Goal: Transaction & Acquisition: Register for event/course

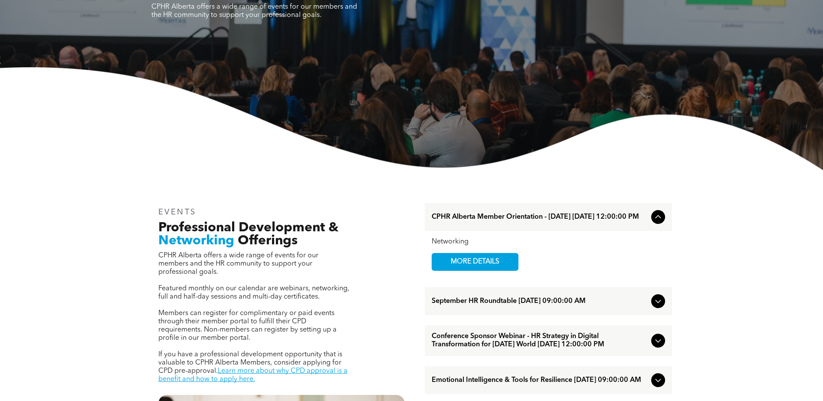
scroll to position [173, 0]
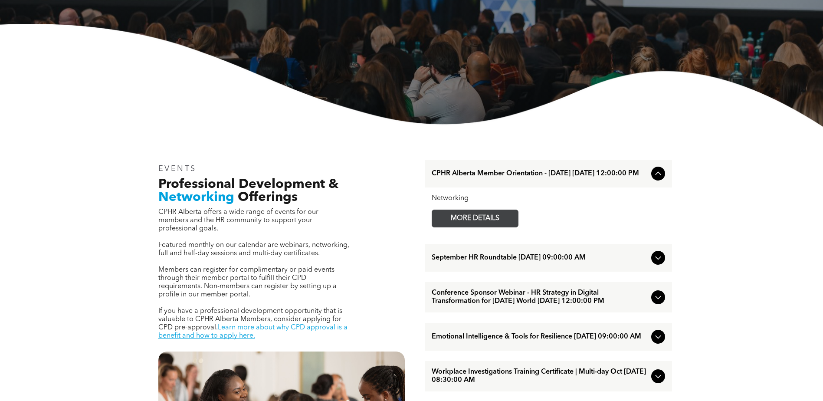
click at [454, 214] on span "MORE DETAILS" at bounding box center [475, 218] width 69 height 17
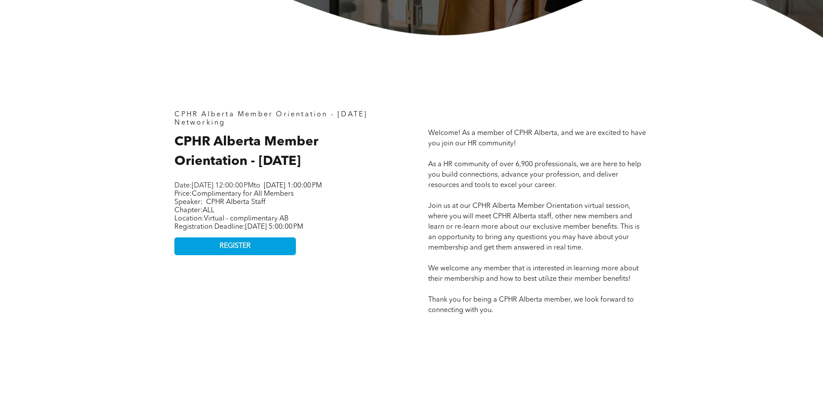
scroll to position [217, 0]
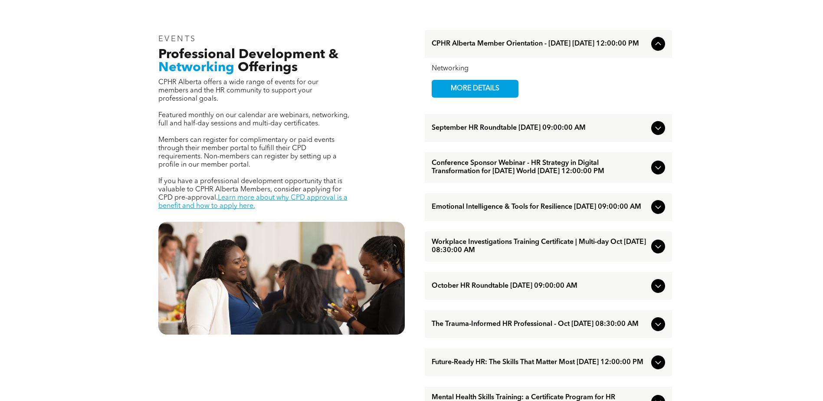
scroll to position [304, 0]
click at [625, 254] on span "Workplace Investigations Training Certificate | Multi-day Oct [DATE] 08:30:00 AM" at bounding box center [540, 246] width 216 height 16
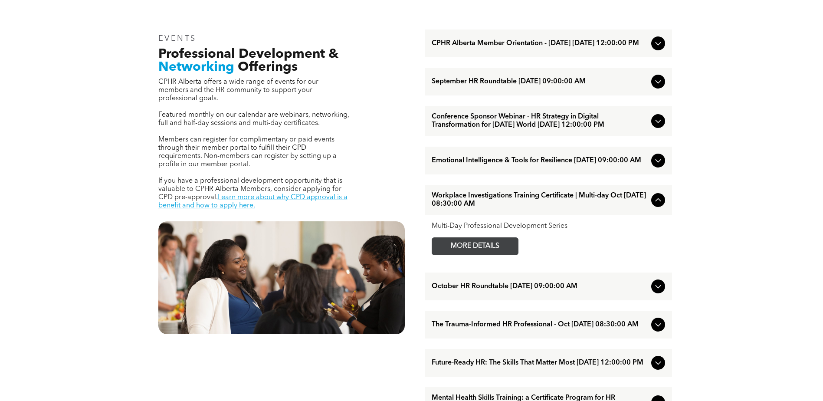
click at [508, 255] on span "MORE DETAILS" at bounding box center [475, 246] width 69 height 17
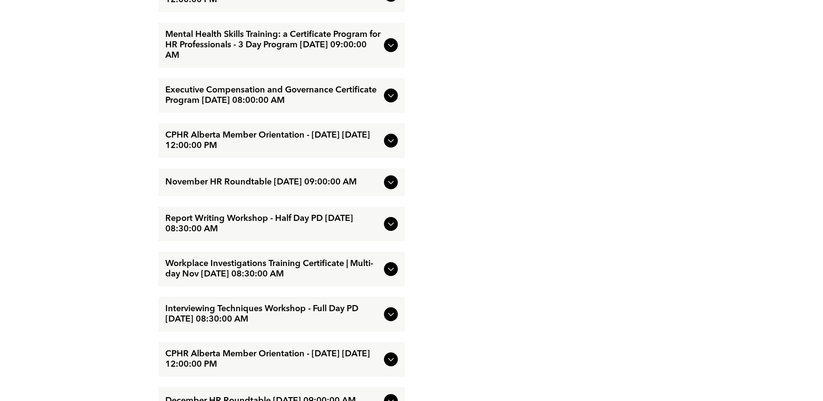
scroll to position [1822, 0]
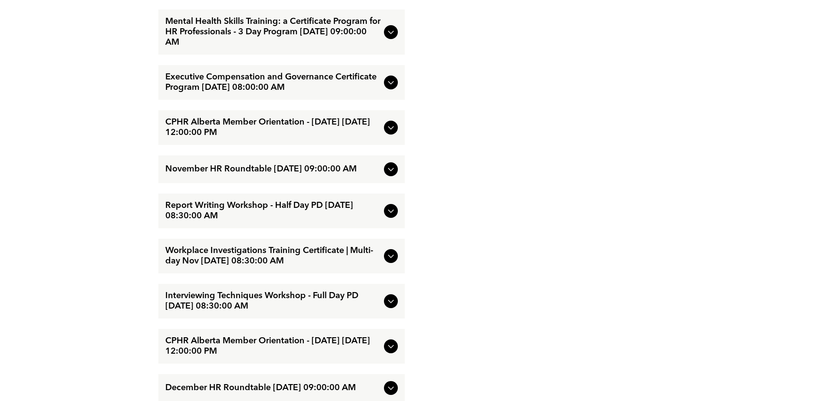
click at [392, 261] on icon at bounding box center [391, 256] width 10 height 10
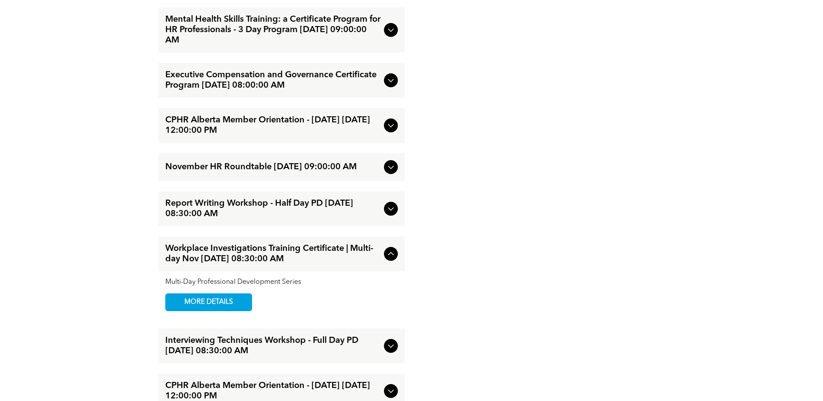
scroll to position [1775, 0]
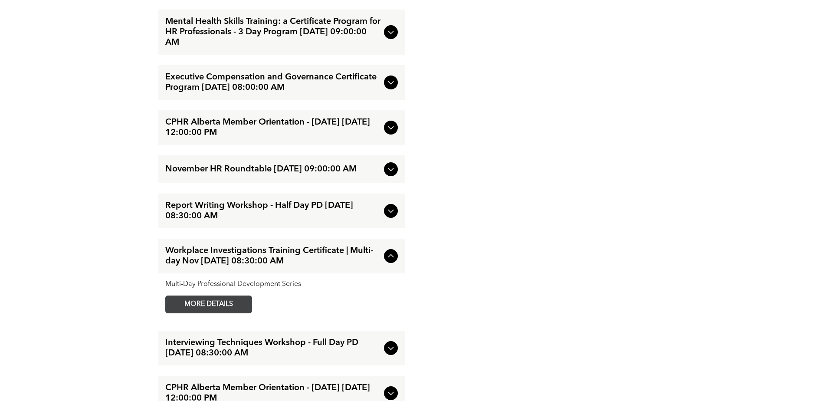
click at [187, 313] on span "MORE DETAILS" at bounding box center [208, 304] width 69 height 17
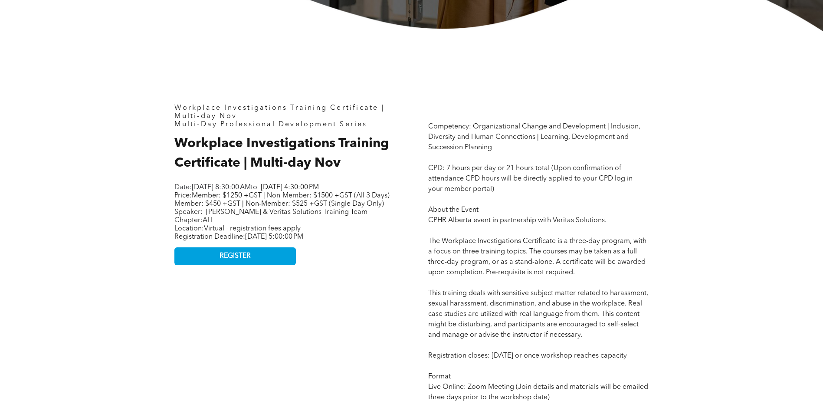
scroll to position [347, 0]
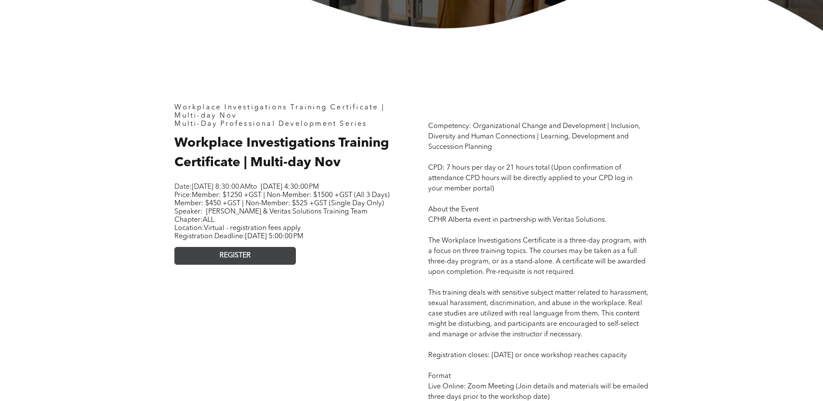
click at [282, 265] on link "REGISTER" at bounding box center [234, 256] width 121 height 18
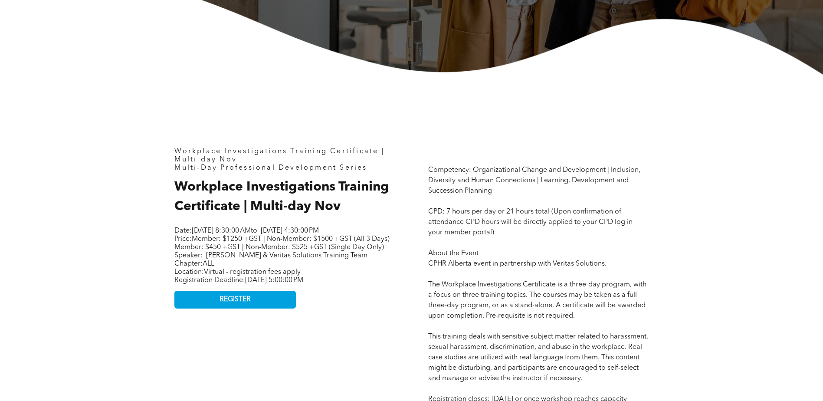
scroll to position [304, 0]
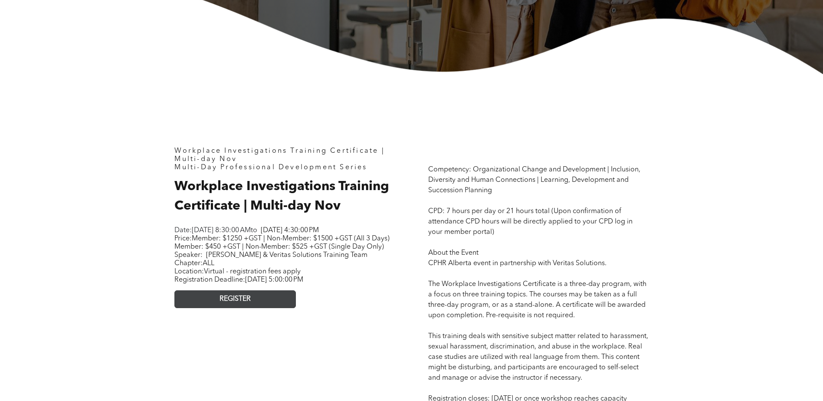
click at [241, 308] on link "REGISTER" at bounding box center [234, 299] width 121 height 18
